Goal: Information Seeking & Learning: Learn about a topic

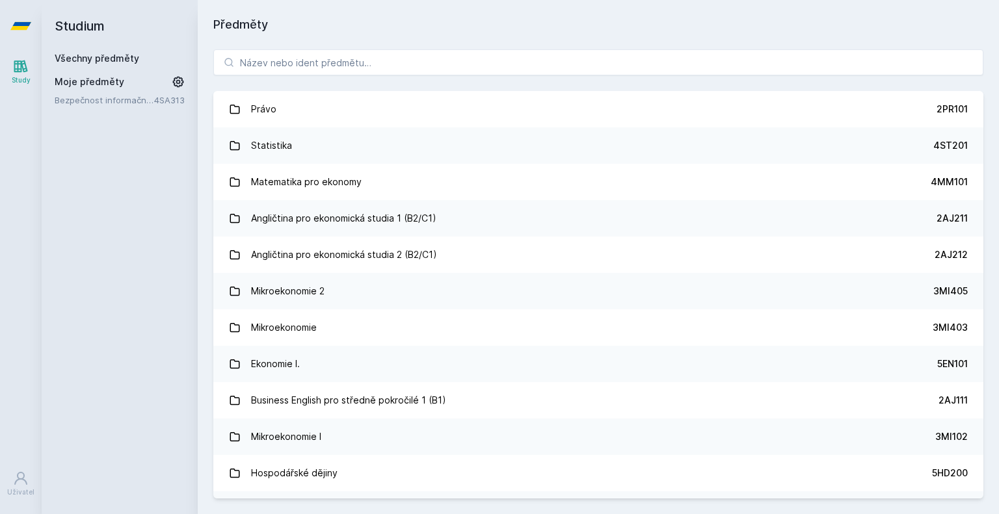
click at [287, 70] on div "[PERSON_NAME] dostávat tipy ohledně studia, nových testů, hodnocení učitelů a p…" at bounding box center [499, 58] width 999 height 116
click at [291, 64] on div "[PERSON_NAME] dostávat tipy ohledně studia, nových testů, hodnocení učitelů a p…" at bounding box center [499, 58] width 999 height 116
click at [508, 88] on button "Ne" at bounding box center [502, 84] width 47 height 33
click at [440, 67] on input "search" at bounding box center [598, 62] width 770 height 26
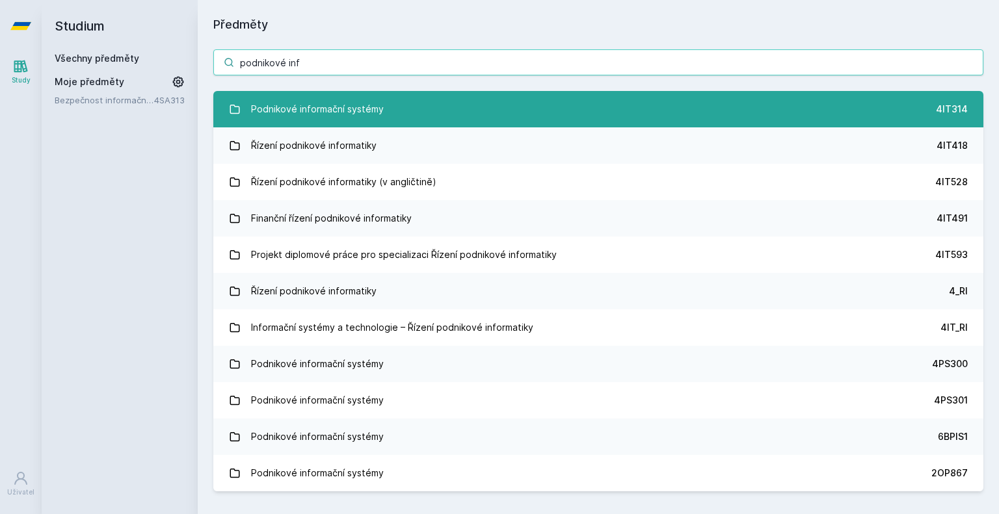
type input "podnikové inf"
click at [386, 114] on link "Podnikové informační systémy 4IT314" at bounding box center [598, 109] width 770 height 36
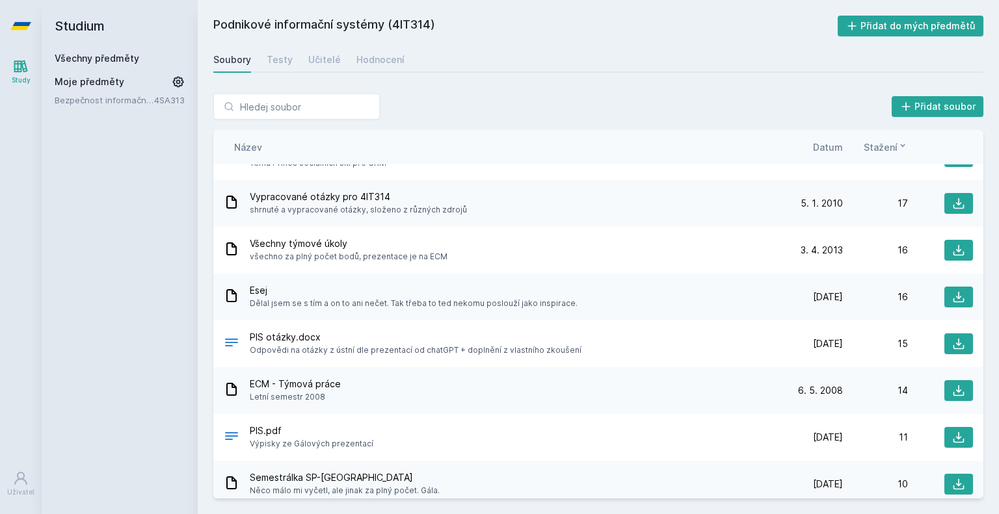
scroll to position [780, 0]
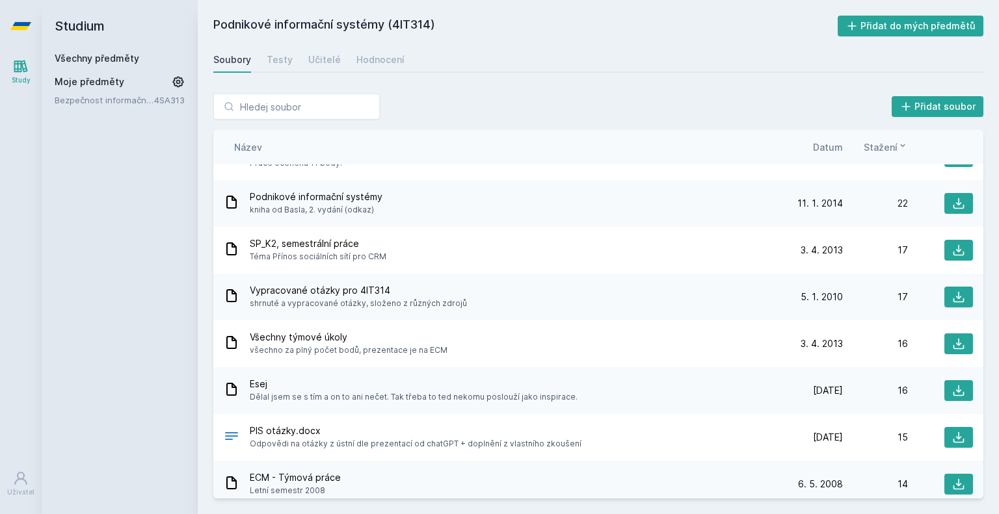
click at [825, 149] on span "Datum" at bounding box center [828, 147] width 30 height 14
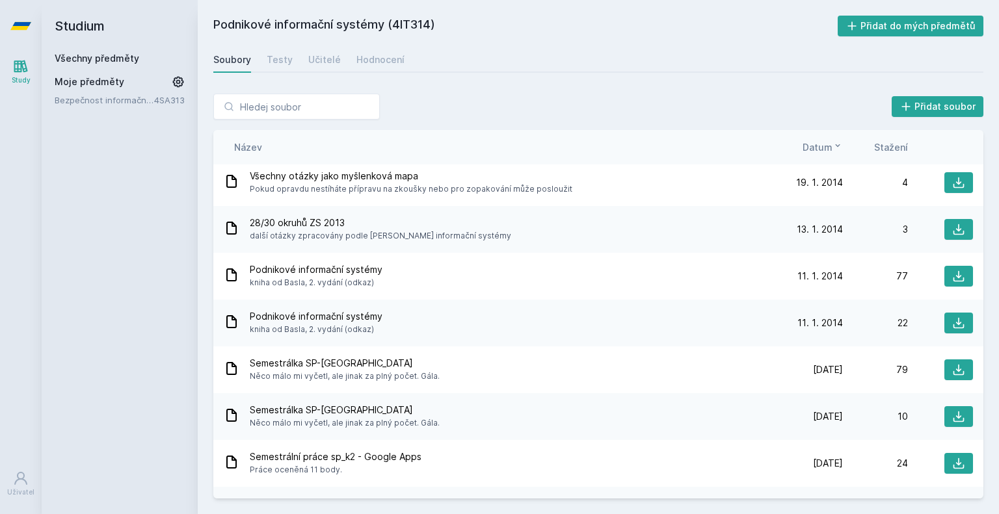
click at [825, 149] on span "Datum" at bounding box center [817, 147] width 30 height 14
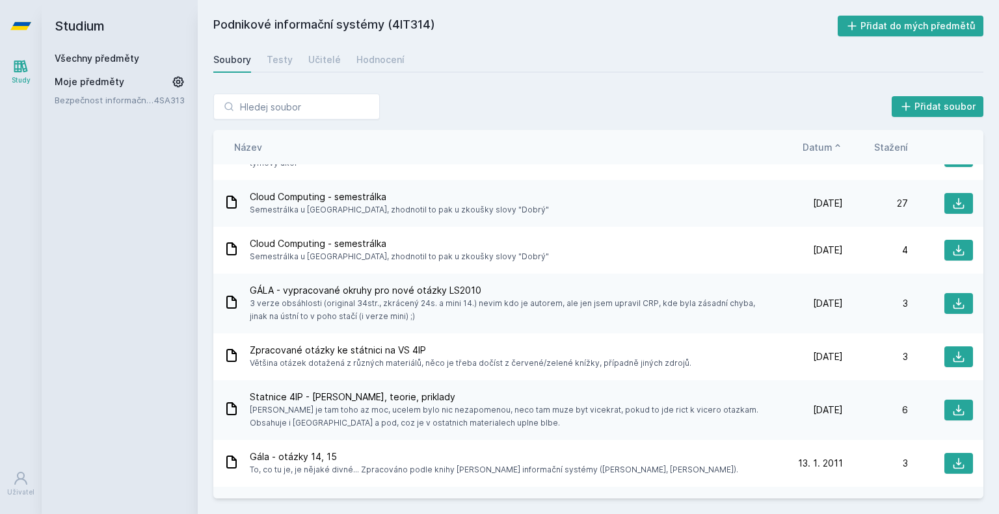
click at [825, 149] on span "Datum" at bounding box center [817, 147] width 30 height 14
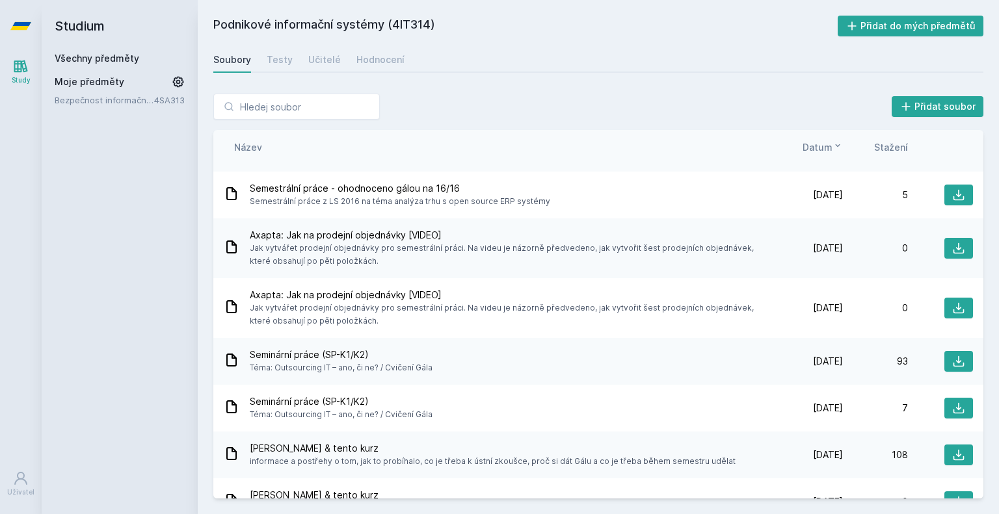
scroll to position [390, 0]
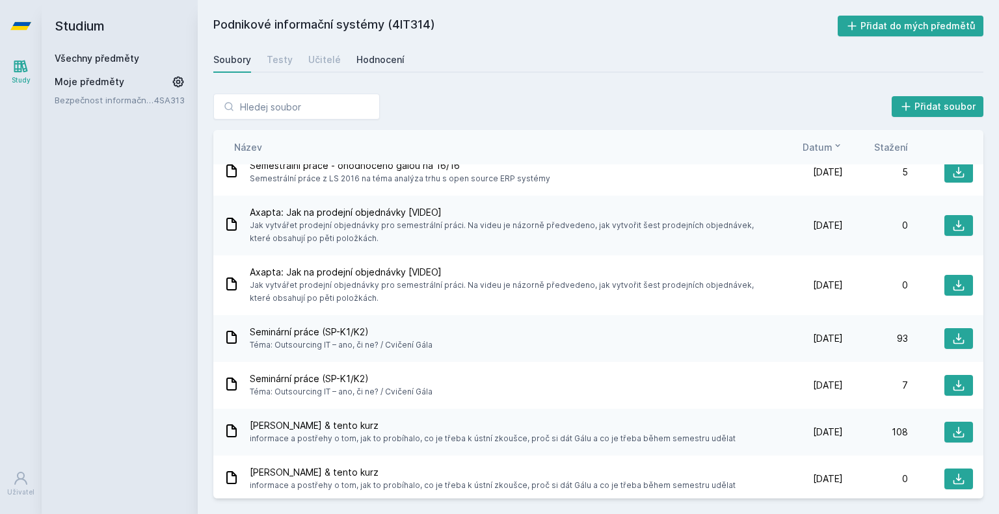
click at [356, 65] on div "Hodnocení" at bounding box center [380, 59] width 48 height 13
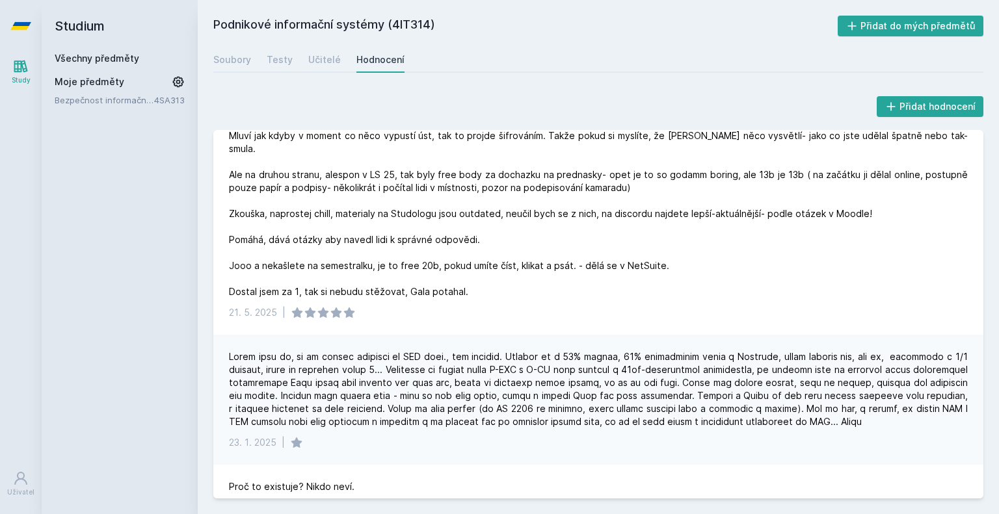
scroll to position [65, 0]
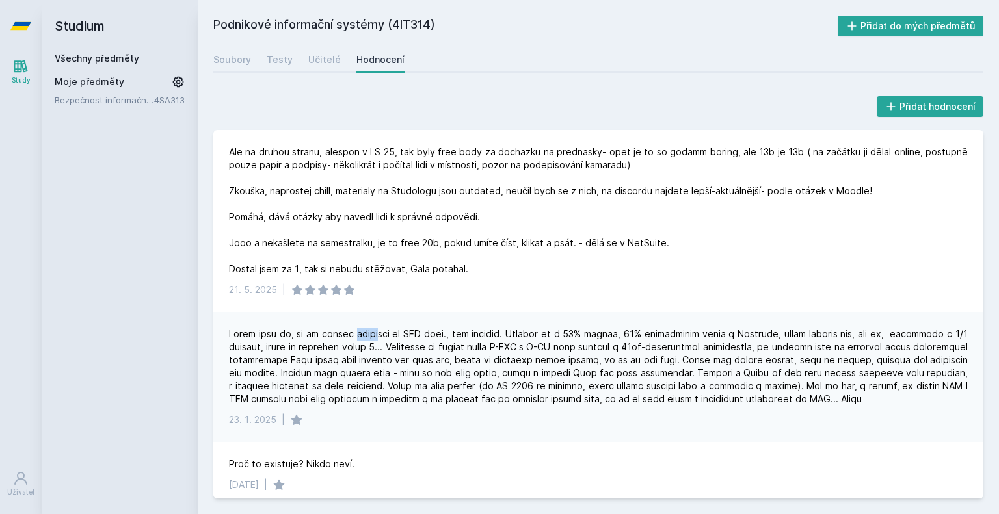
drag, startPoint x: 362, startPoint y: 321, endPoint x: 453, endPoint y: 322, distance: 91.0
click at [413, 328] on div at bounding box center [598, 367] width 739 height 78
click at [502, 328] on div at bounding box center [598, 367] width 739 height 78
drag, startPoint x: 523, startPoint y: 320, endPoint x: 660, endPoint y: 325, distance: 137.3
click at [640, 328] on div at bounding box center [598, 367] width 739 height 78
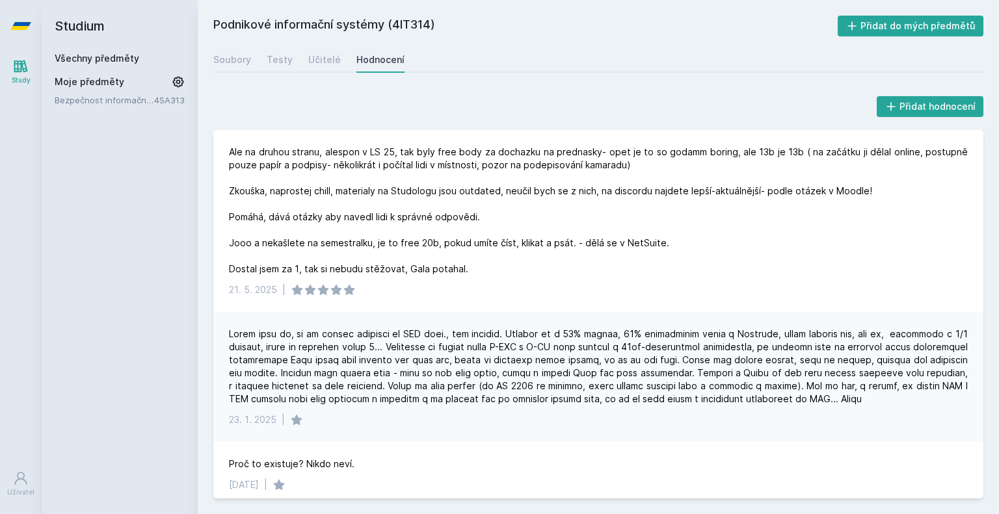
click at [660, 328] on div at bounding box center [598, 367] width 739 height 78
drag, startPoint x: 635, startPoint y: 332, endPoint x: 690, endPoint y: 337, distance: 55.5
click at [685, 337] on div at bounding box center [598, 367] width 739 height 78
click at [712, 332] on div at bounding box center [598, 367] width 739 height 78
drag, startPoint x: 749, startPoint y: 323, endPoint x: 832, endPoint y: 325, distance: 82.6
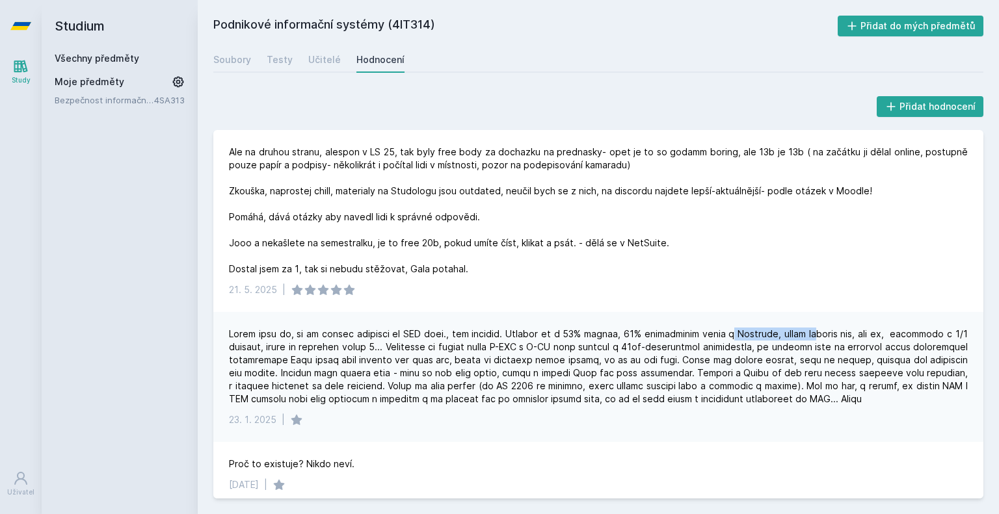
click at [820, 328] on div at bounding box center [598, 367] width 739 height 78
click at [832, 328] on div at bounding box center [598, 367] width 739 height 78
drag, startPoint x: 845, startPoint y: 327, endPoint x: 895, endPoint y: 327, distance: 50.7
click at [895, 328] on div at bounding box center [598, 367] width 739 height 78
click at [903, 328] on div at bounding box center [598, 367] width 739 height 78
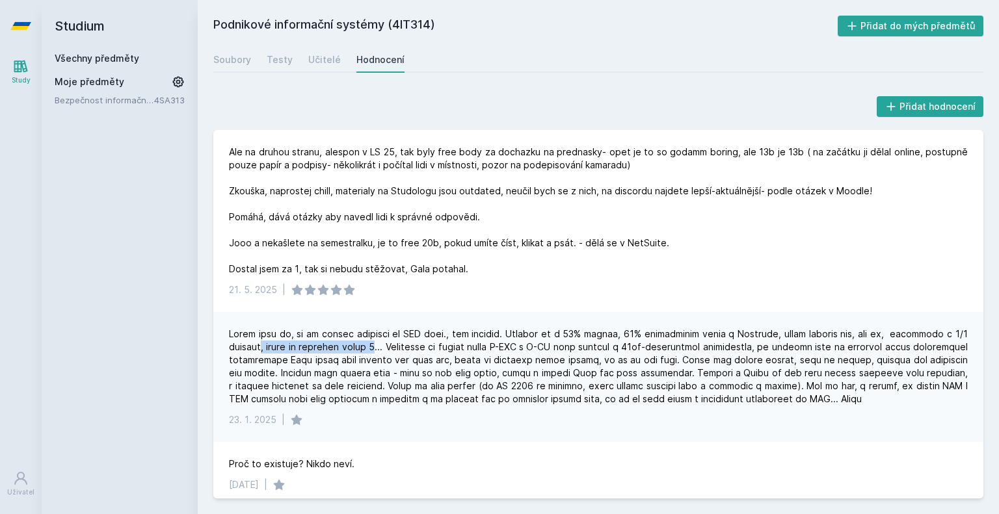
drag, startPoint x: 260, startPoint y: 337, endPoint x: 393, endPoint y: 337, distance: 133.3
click at [393, 337] on div at bounding box center [598, 367] width 739 height 78
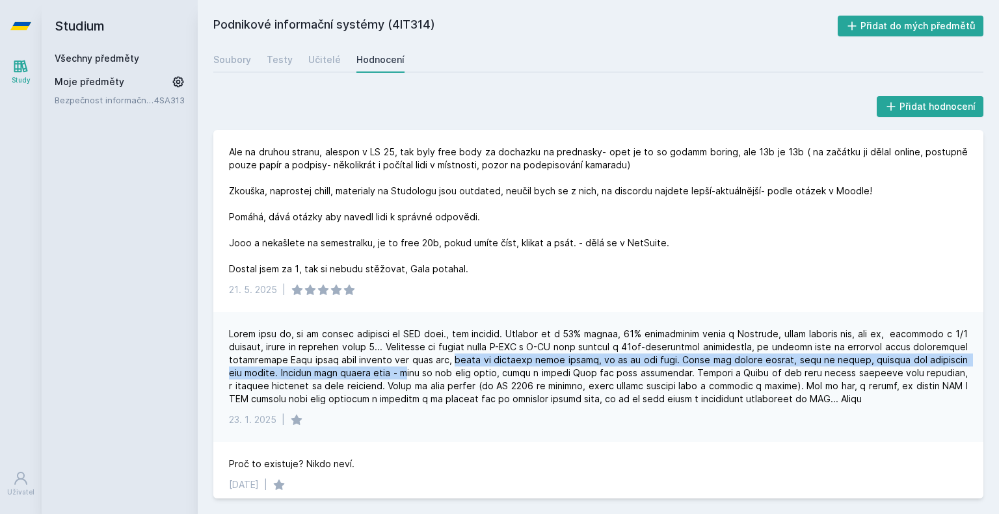
drag, startPoint x: 458, startPoint y: 352, endPoint x: 511, endPoint y: 340, distance: 54.6
click at [507, 340] on div at bounding box center [598, 367] width 739 height 78
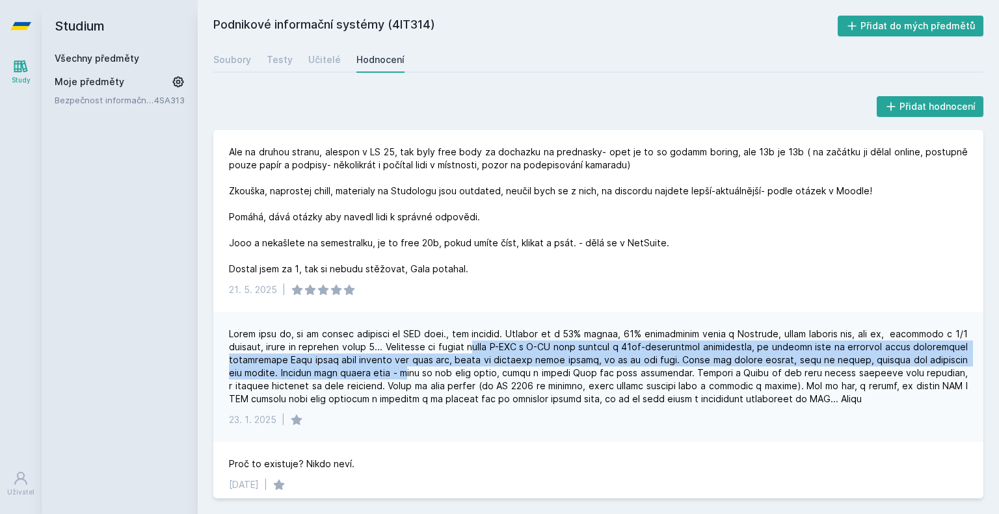
drag, startPoint x: 511, startPoint y: 340, endPoint x: 518, endPoint y: 338, distance: 7.4
click at [512, 340] on div at bounding box center [598, 367] width 739 height 78
click at [544, 332] on div at bounding box center [598, 367] width 739 height 78
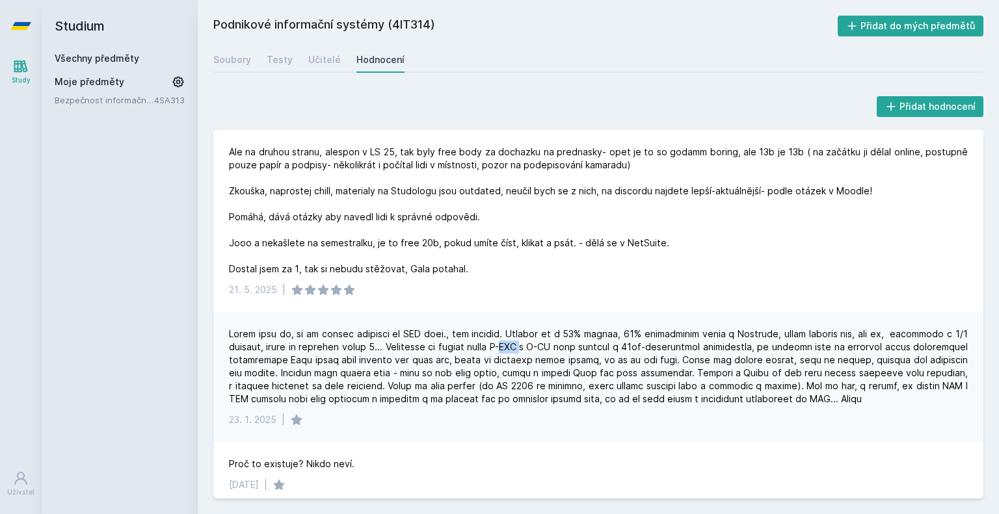
click at [544, 332] on div at bounding box center [598, 367] width 739 height 78
click at [582, 335] on div at bounding box center [598, 367] width 739 height 78
click at [587, 335] on div at bounding box center [598, 367] width 739 height 78
drag, startPoint x: 648, startPoint y: 337, endPoint x: 682, endPoint y: 339, distance: 33.9
click at [651, 337] on div at bounding box center [598, 367] width 739 height 78
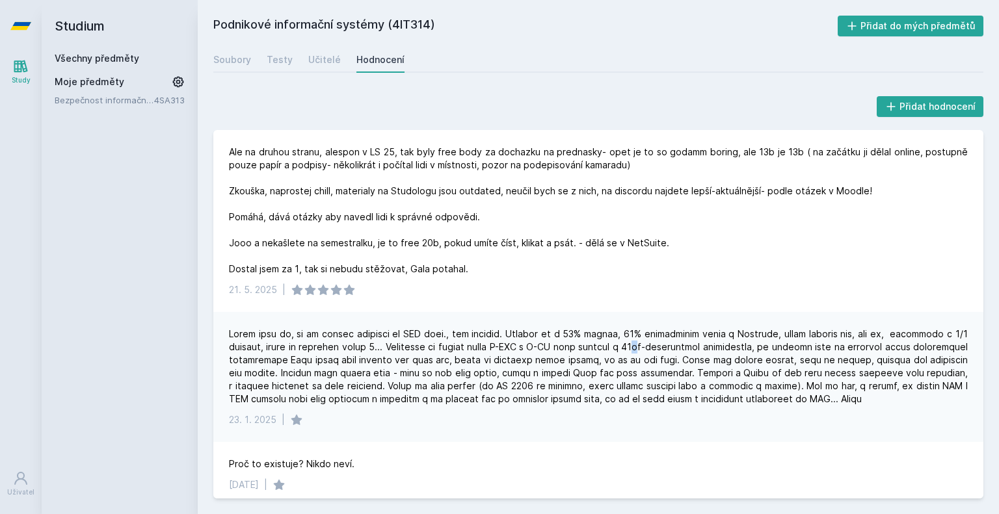
click at [683, 339] on div at bounding box center [598, 367] width 739 height 78
click at [694, 347] on div at bounding box center [598, 367] width 739 height 78
click at [345, 350] on div at bounding box center [598, 367] width 739 height 78
click at [351, 348] on div at bounding box center [598, 367] width 739 height 78
drag, startPoint x: 455, startPoint y: 356, endPoint x: 514, endPoint y: 356, distance: 59.2
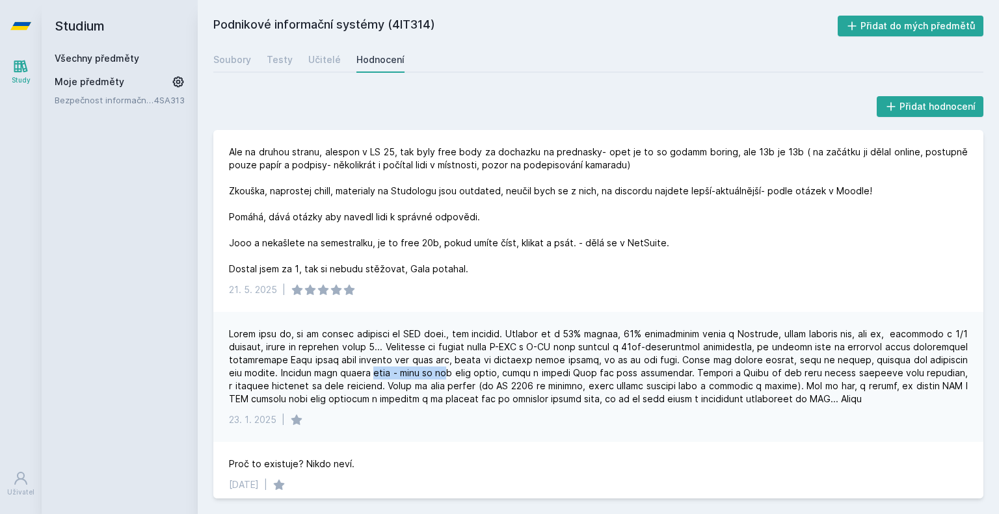
click at [499, 356] on div at bounding box center [598, 367] width 739 height 78
click at [530, 351] on div at bounding box center [598, 367] width 739 height 78
drag, startPoint x: 660, startPoint y: 328, endPoint x: 706, endPoint y: 328, distance: 45.5
click at [706, 328] on div at bounding box center [598, 367] width 739 height 78
click at [501, 328] on div at bounding box center [598, 367] width 739 height 78
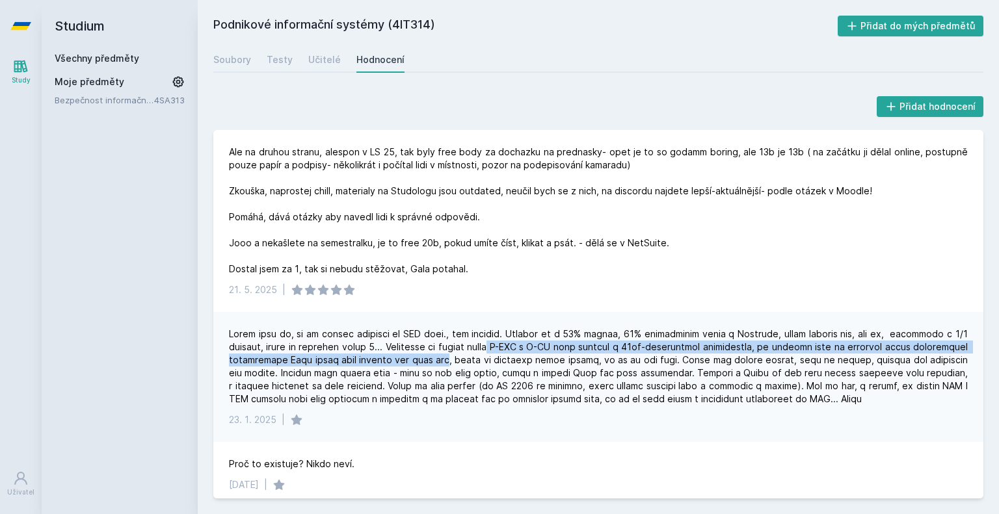
drag, startPoint x: 526, startPoint y: 332, endPoint x: 499, endPoint y: 348, distance: 30.9
click at [499, 348] on div at bounding box center [598, 367] width 739 height 78
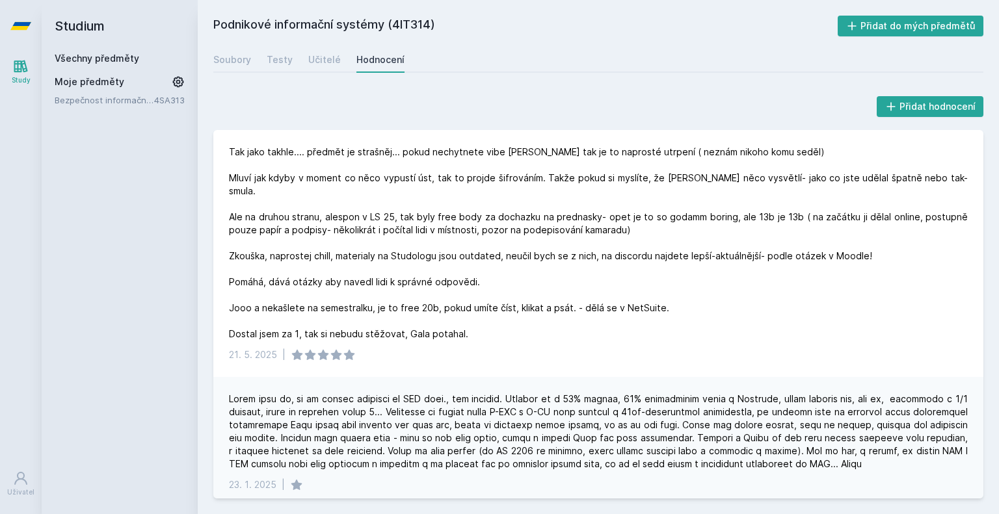
click at [560, 278] on div "Tak jako takhle.... předmět je strašněj... pokud nechytnete vibe [PERSON_NAME] …" at bounding box center [598, 243] width 739 height 195
drag, startPoint x: 405, startPoint y: 155, endPoint x: 474, endPoint y: 158, distance: 69.0
click at [474, 158] on div "Tak jako takhle.... předmět je strašněj... pokud nechytnete vibe [PERSON_NAME] …" at bounding box center [598, 243] width 739 height 195
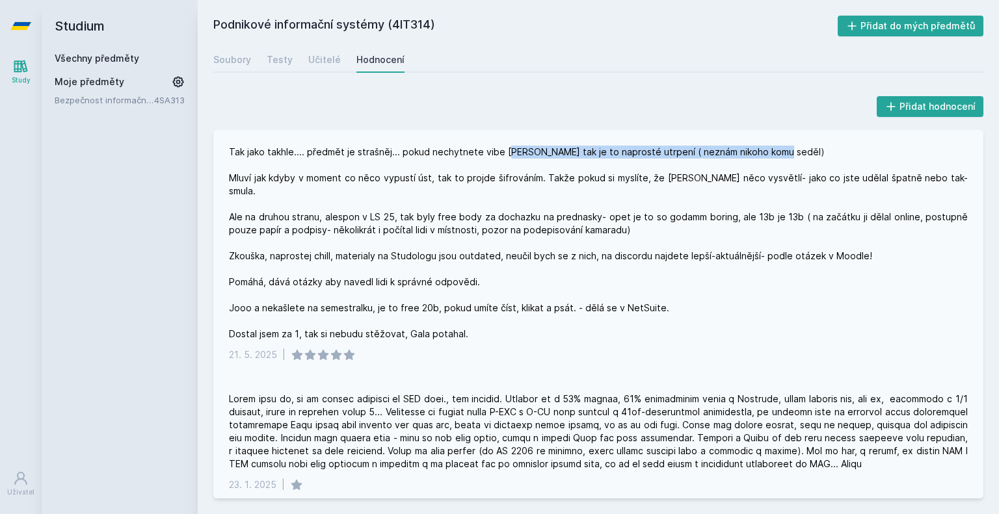
drag, startPoint x: 524, startPoint y: 157, endPoint x: 637, endPoint y: 163, distance: 113.3
click at [616, 163] on div "Tak jako takhle.... předmět je strašněj... pokud nechytnete vibe [PERSON_NAME] …" at bounding box center [598, 243] width 739 height 195
click at [638, 163] on div "Tak jako takhle.... předmět je strašněj... pokud nechytnete vibe [PERSON_NAME] …" at bounding box center [598, 243] width 739 height 195
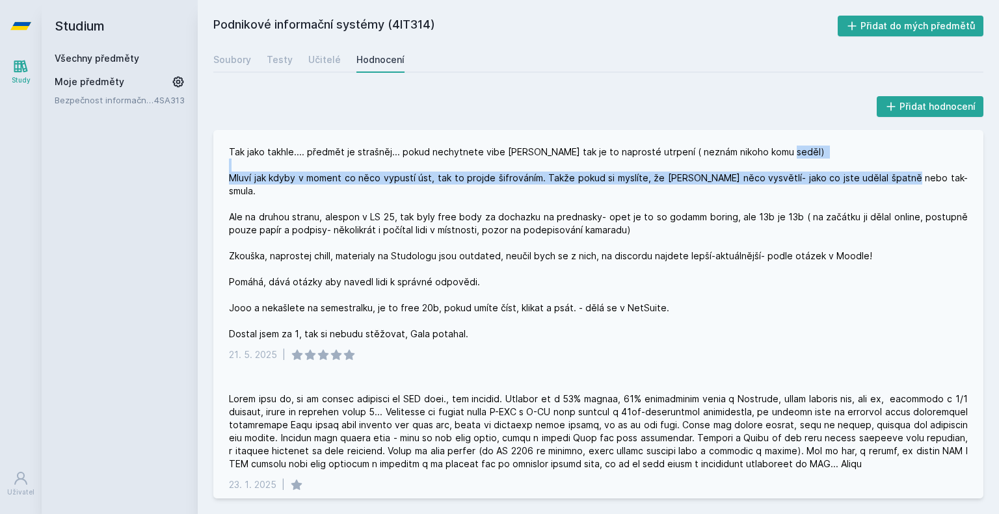
drag, startPoint x: 226, startPoint y: 183, endPoint x: 418, endPoint y: 190, distance: 191.9
click at [416, 191] on div "Tak jako takhle.... předmět je strašněj... pokud nechytnete vibe [PERSON_NAME] …" at bounding box center [598, 253] width 770 height 247
click at [424, 189] on div "Tak jako takhle.... předmět je strašněj... pokud nechytnete vibe [PERSON_NAME] …" at bounding box center [598, 243] width 739 height 195
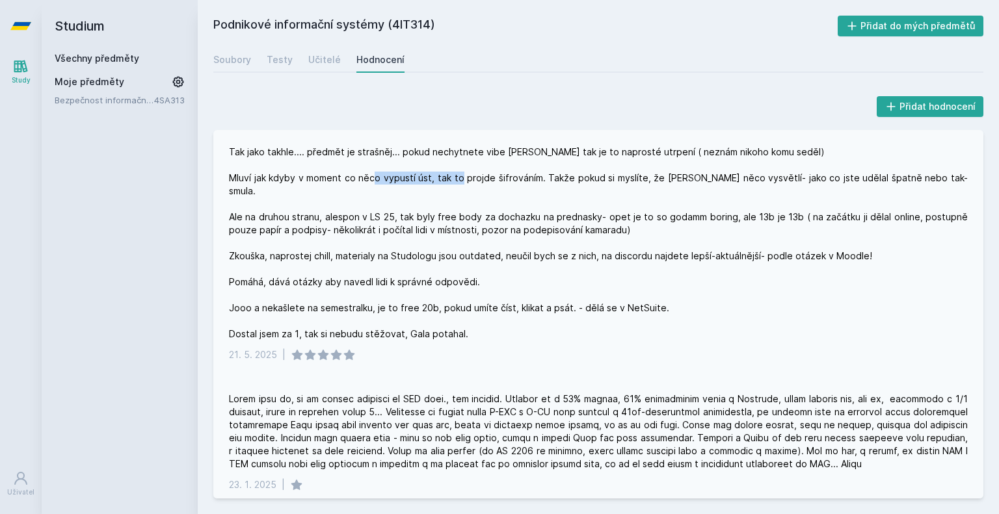
drag, startPoint x: 410, startPoint y: 179, endPoint x: 495, endPoint y: 182, distance: 84.6
click at [495, 182] on div "Tak jako takhle.... předmět je strašněj... pokud nechytnete vibe [PERSON_NAME] …" at bounding box center [598, 243] width 739 height 195
click at [495, 183] on div "Tak jako takhle.... předmět je strašněj... pokud nechytnete vibe [PERSON_NAME] …" at bounding box center [598, 243] width 739 height 195
drag, startPoint x: 554, startPoint y: 178, endPoint x: 724, endPoint y: 181, distance: 170.4
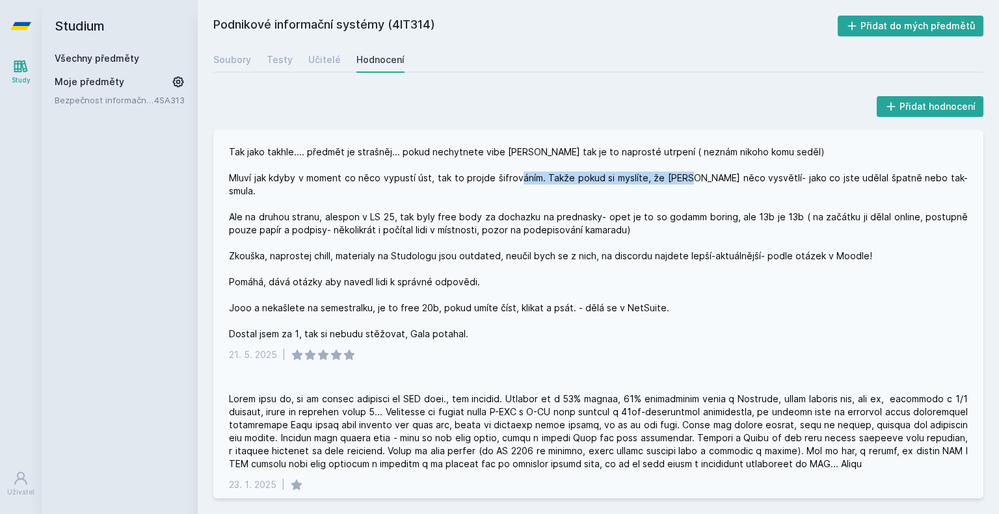
click at [724, 181] on div "Tak jako takhle.... předmět je strašněj... pokud nechytnete vibe [PERSON_NAME] …" at bounding box center [598, 243] width 739 height 195
drag, startPoint x: 733, startPoint y: 181, endPoint x: 852, endPoint y: 181, distance: 119.0
click at [850, 181] on div "Tak jako takhle.... předmět je strašněj... pokud nechytnete vibe [PERSON_NAME] …" at bounding box center [598, 243] width 739 height 195
click at [855, 184] on div "Tak jako takhle.... předmět je strašněj... pokud nechytnete vibe [PERSON_NAME] …" at bounding box center [598, 243] width 739 height 195
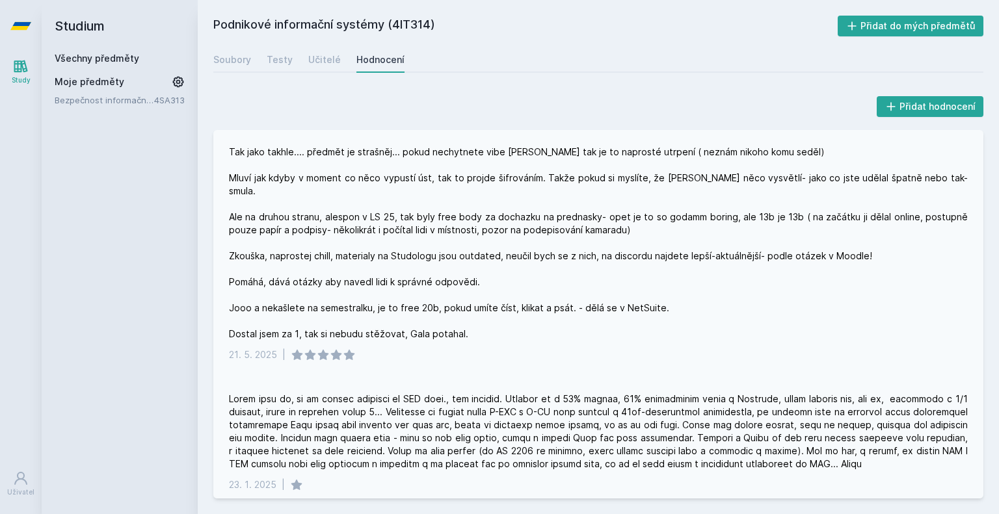
click at [633, 202] on div "Tak jako takhle.... předmět je strašněj... pokud nechytnete vibe [PERSON_NAME] …" at bounding box center [598, 243] width 739 height 195
drag, startPoint x: 244, startPoint y: 204, endPoint x: 377, endPoint y: 201, distance: 132.7
click at [377, 201] on div "Tak jako takhle.... předmět je strašněj... pokud nechytnete vibe [PERSON_NAME] …" at bounding box center [598, 243] width 739 height 195
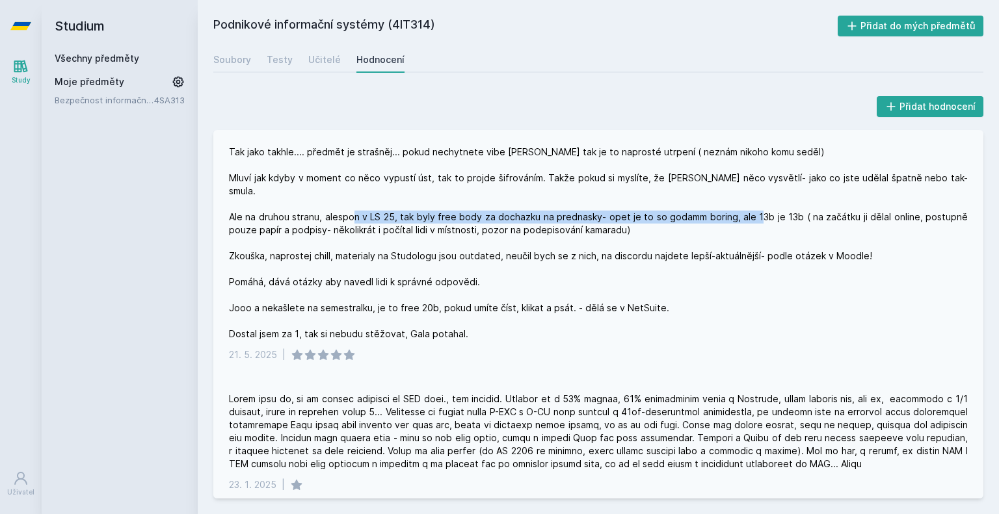
drag, startPoint x: 437, startPoint y: 205, endPoint x: 840, endPoint y: 208, distance: 403.2
click at [840, 208] on div "Tak jako takhle.... předmět je strašněj... pokud nechytnete vibe [PERSON_NAME] …" at bounding box center [598, 243] width 739 height 195
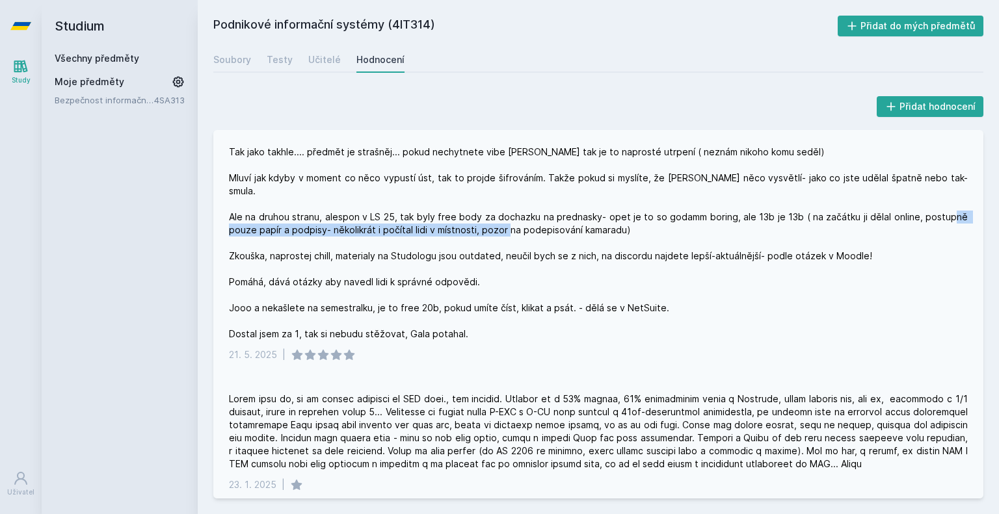
drag, startPoint x: 300, startPoint y: 218, endPoint x: 601, endPoint y: 222, distance: 301.1
click at [598, 222] on div "Tak jako takhle.... předmět je strašněj... pokud nechytnete vibe [PERSON_NAME] …" at bounding box center [598, 243] width 739 height 195
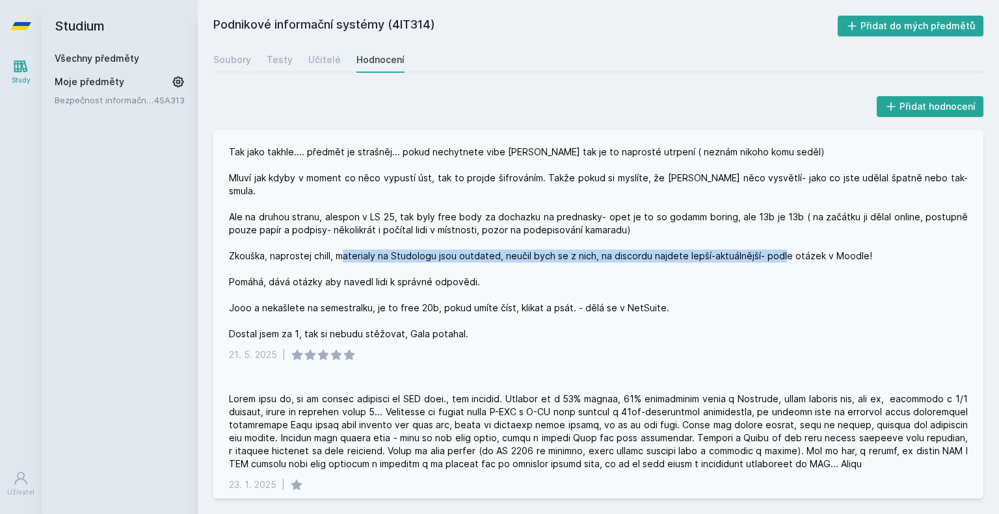
drag, startPoint x: 268, startPoint y: 251, endPoint x: 428, endPoint y: 244, distance: 160.1
click at [424, 245] on div "Tak jako takhle.... předmět je strašněj... pokud nechytnete vibe [PERSON_NAME] …" at bounding box center [598, 243] width 739 height 195
click at [428, 244] on div "Tak jako takhle.... předmět je strašněj... pokud nechytnete vibe [PERSON_NAME] …" at bounding box center [598, 243] width 739 height 195
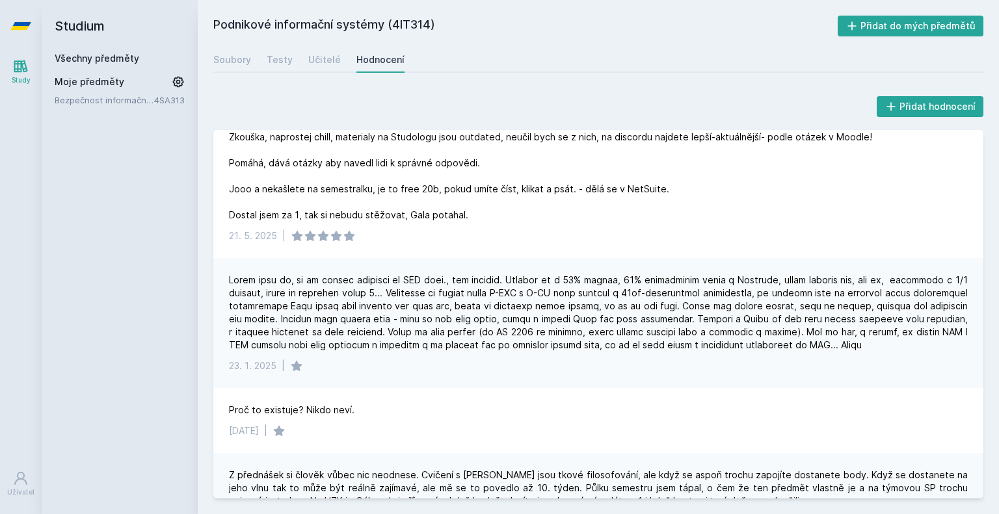
scroll to position [195, 0]
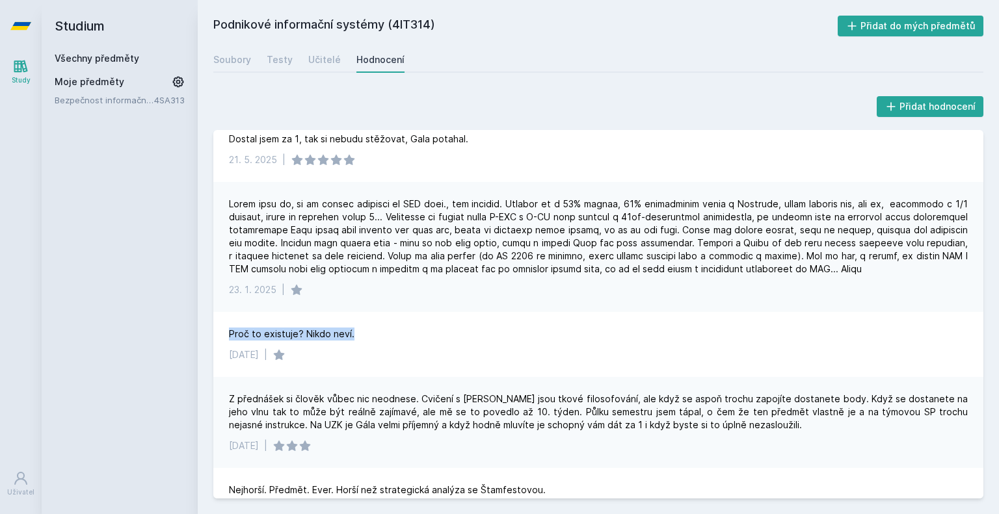
drag, startPoint x: 356, startPoint y: 323, endPoint x: 208, endPoint y: 322, distance: 148.3
click at [208, 322] on div "Přidat hodnocení Tak jako takhle.... předmět je strašněj... pokud nechytnete vi…" at bounding box center [598, 296] width 801 height 436
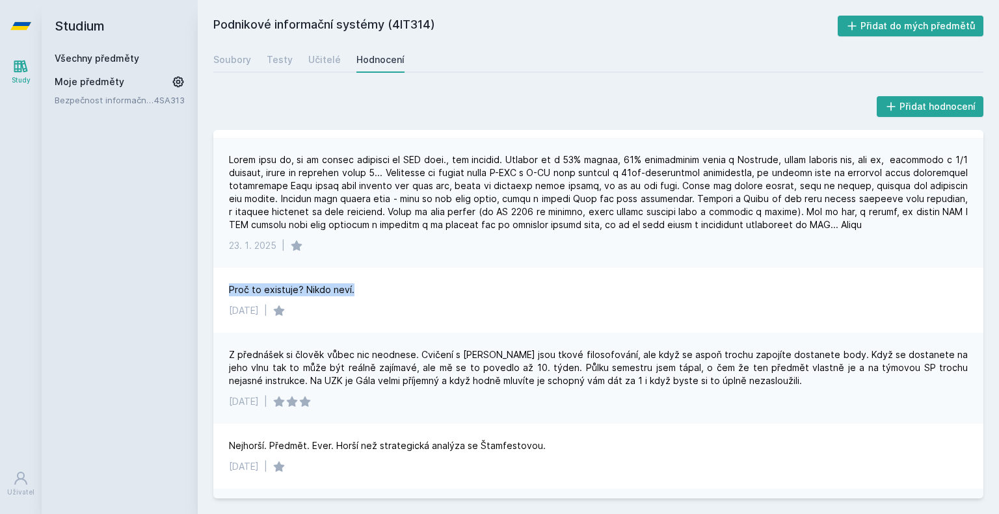
scroll to position [260, 0]
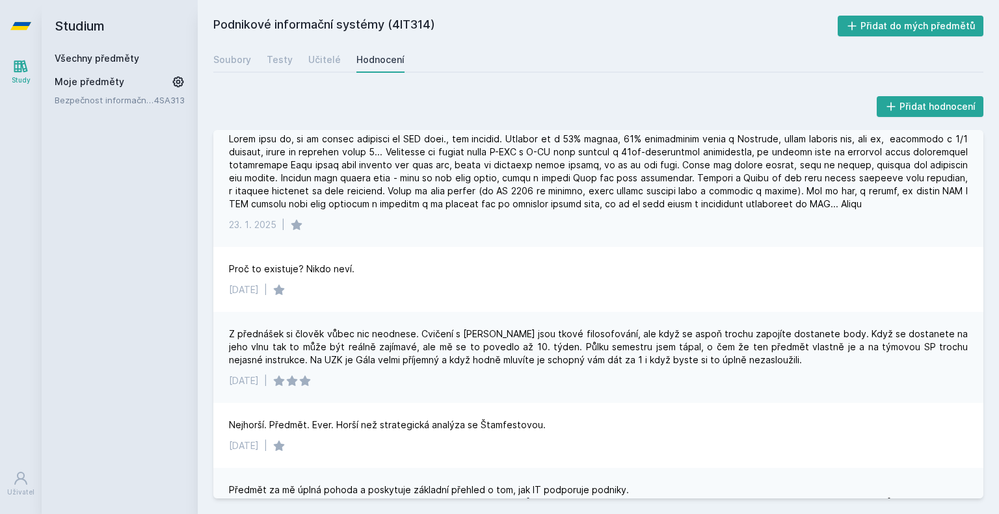
click at [328, 328] on div "Z přednášek si člověk vůbec nic neodnese. Cvičení s [PERSON_NAME] jsou tkové fi…" at bounding box center [598, 347] width 739 height 39
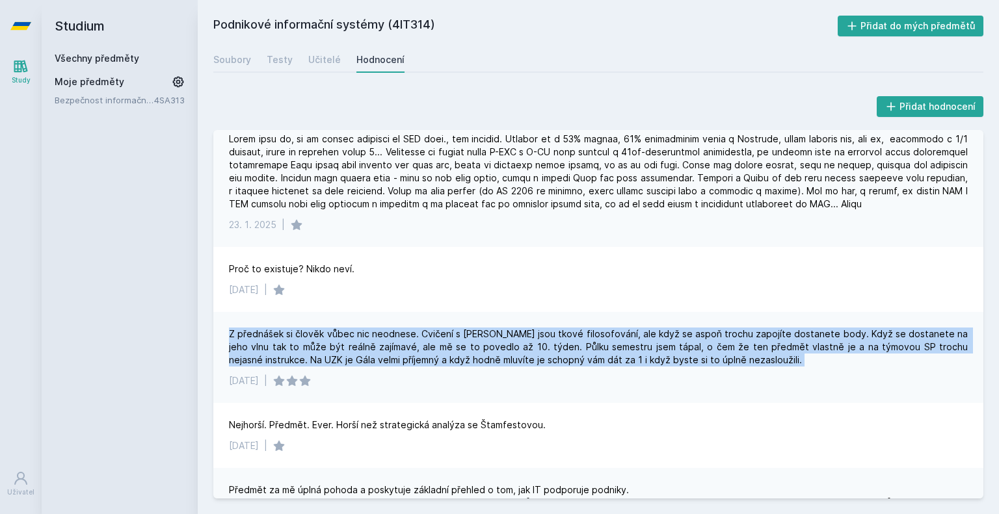
click at [328, 328] on div "Z přednášek si člověk vůbec nic neodnese. Cvičení s [PERSON_NAME] jsou tkové fi…" at bounding box center [598, 347] width 739 height 39
click at [340, 329] on div "Z přednášek si člověk vůbec nic neodnese. Cvičení s [PERSON_NAME] jsou tkové fi…" at bounding box center [598, 347] width 739 height 39
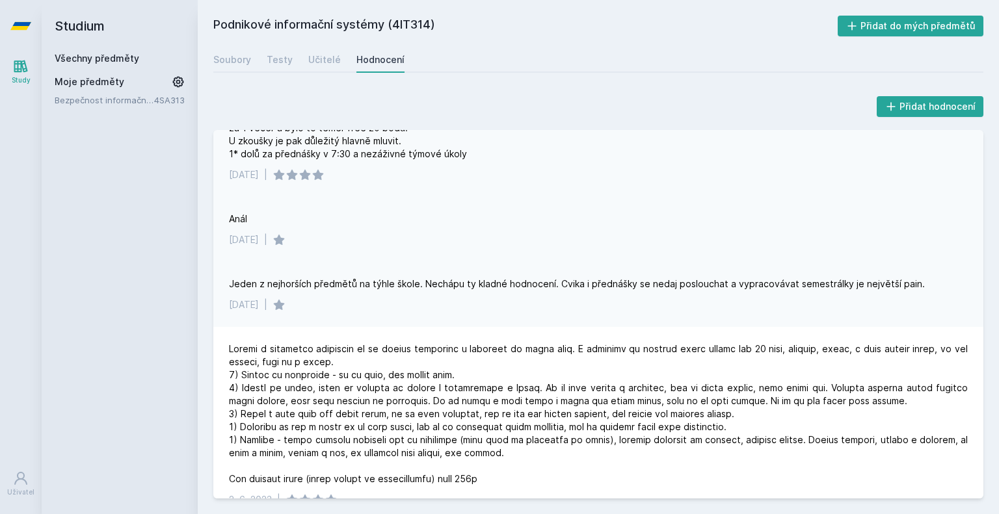
scroll to position [715, 0]
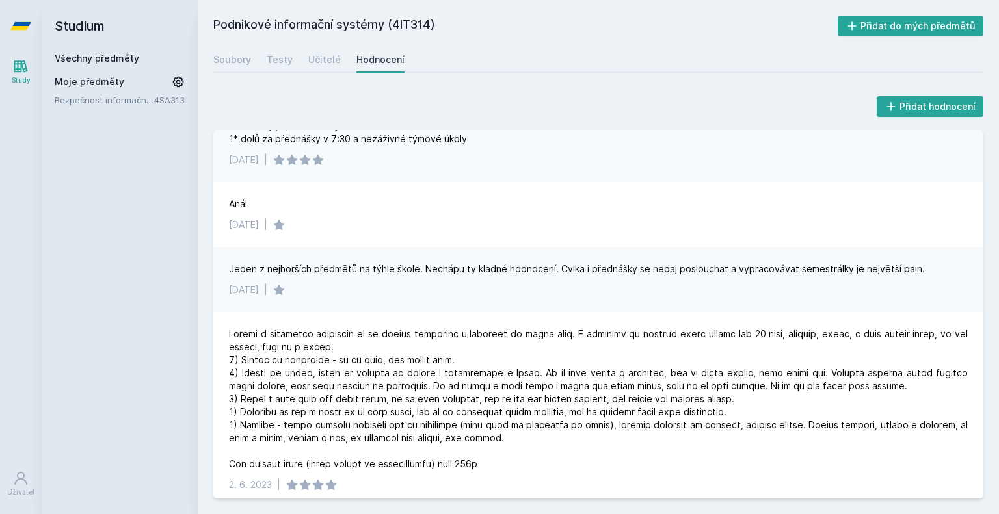
click at [473, 263] on div "Jeden z nejhorších předmětů na týhle škole. Nechápu ty kladné hodnocení. Cvika …" at bounding box center [577, 269] width 696 height 13
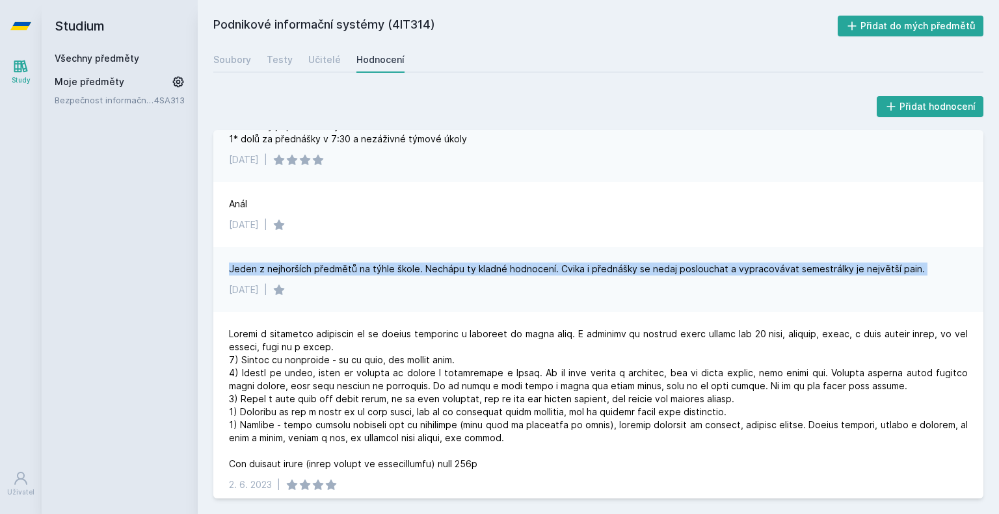
click at [473, 263] on div "Jeden z nejhorších předmětů na týhle škole. Nechápu ty kladné hodnocení. Cvika …" at bounding box center [577, 269] width 696 height 13
click at [466, 263] on div "Jeden z nejhorších předmětů na týhle škole. Nechápu ty kladné hodnocení. Cvika …" at bounding box center [577, 269] width 696 height 13
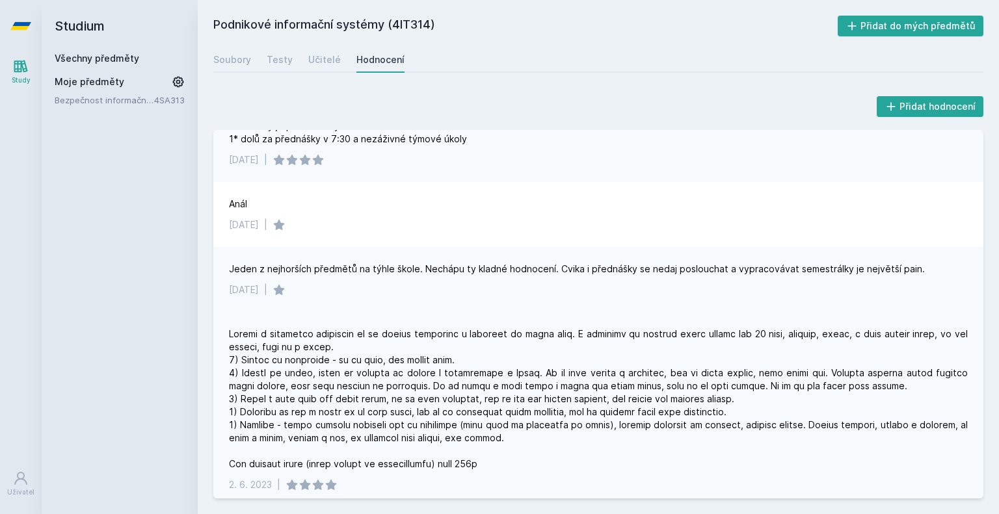
click at [345, 335] on div at bounding box center [598, 399] width 739 height 143
click at [347, 334] on div at bounding box center [598, 399] width 739 height 143
drag, startPoint x: 285, startPoint y: 349, endPoint x: 378, endPoint y: 347, distance: 92.4
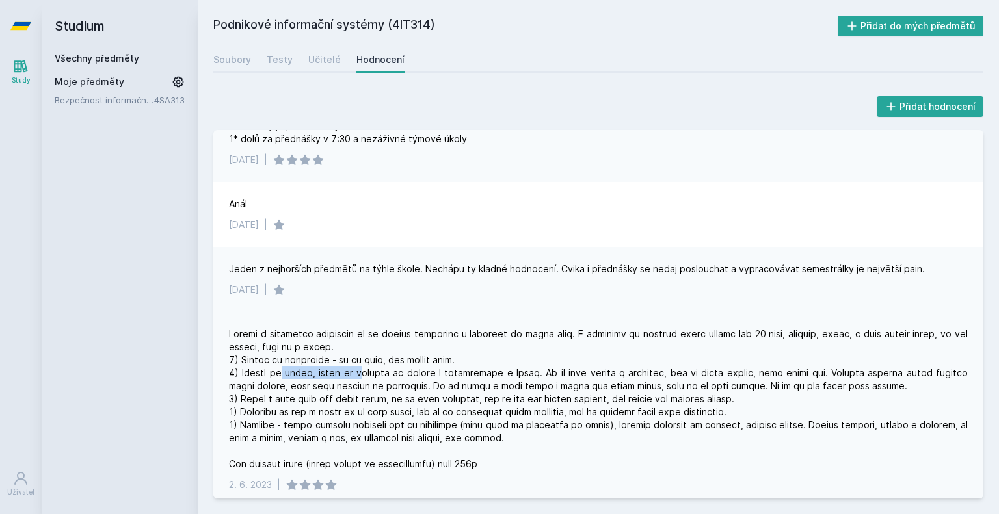
click at [363, 347] on div at bounding box center [598, 399] width 739 height 143
drag, startPoint x: 378, startPoint y: 347, endPoint x: 432, endPoint y: 346, distance: 54.0
click at [430, 346] on div at bounding box center [598, 399] width 739 height 143
drag, startPoint x: 450, startPoint y: 350, endPoint x: 541, endPoint y: 347, distance: 91.1
click at [523, 350] on div at bounding box center [598, 399] width 739 height 143
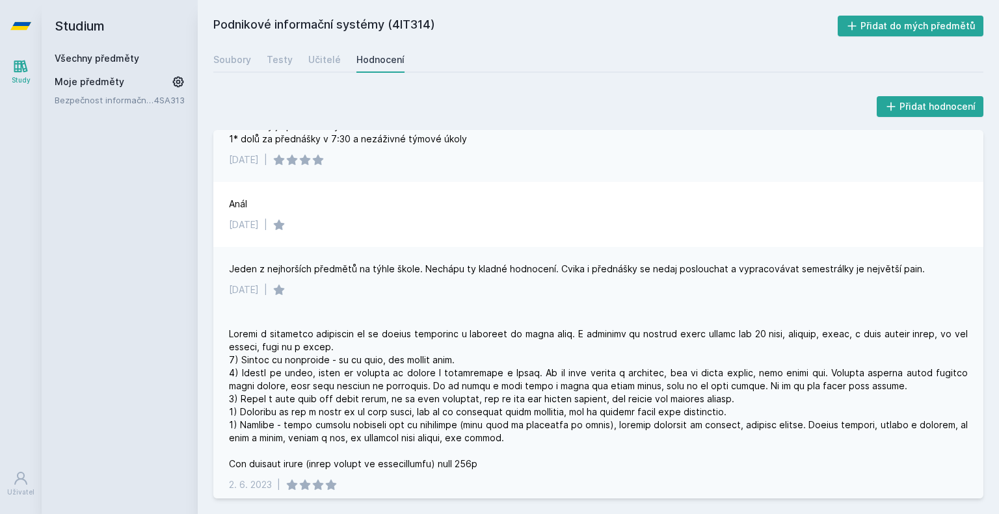
drag, startPoint x: 541, startPoint y: 347, endPoint x: 558, endPoint y: 349, distance: 17.0
click at [542, 347] on div at bounding box center [598, 399] width 739 height 143
drag, startPoint x: 558, startPoint y: 349, endPoint x: 679, endPoint y: 351, distance: 121.0
click at [653, 351] on div at bounding box center [598, 399] width 739 height 143
click at [679, 351] on div at bounding box center [598, 399] width 739 height 143
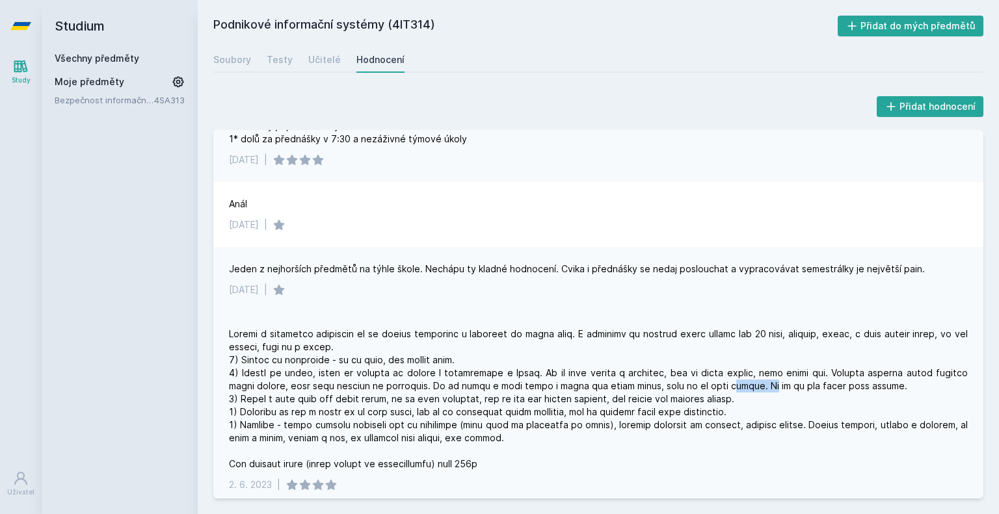
drag, startPoint x: 718, startPoint y: 357, endPoint x: 762, endPoint y: 352, distance: 44.5
click at [747, 354] on div at bounding box center [598, 399] width 739 height 143
click at [762, 352] on div at bounding box center [598, 399] width 739 height 143
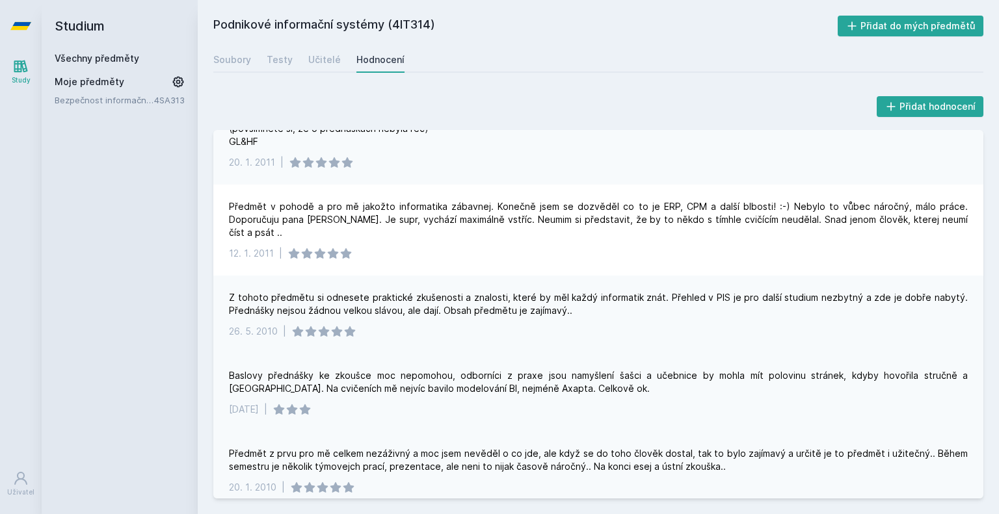
scroll to position [2507, 0]
